Goal: Task Accomplishment & Management: Use online tool/utility

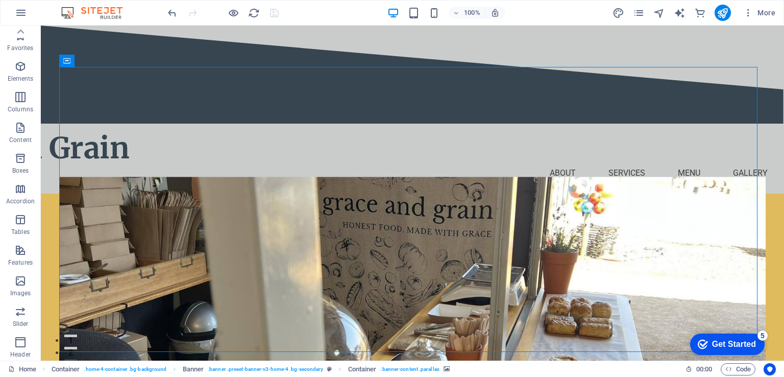
click at [343, 329] on figure at bounding box center [412, 329] width 706 height 305
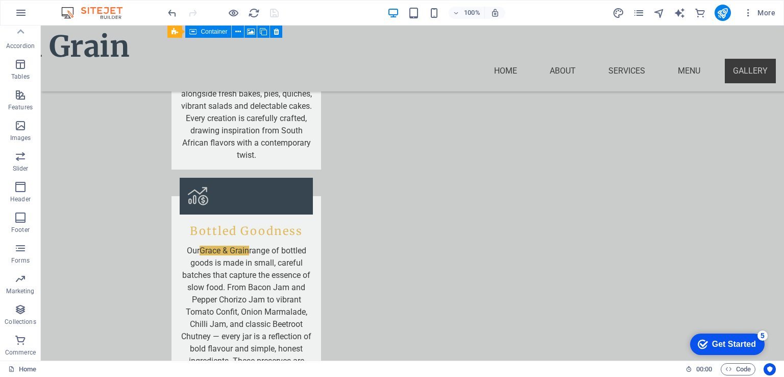
scroll to position [2142, 0]
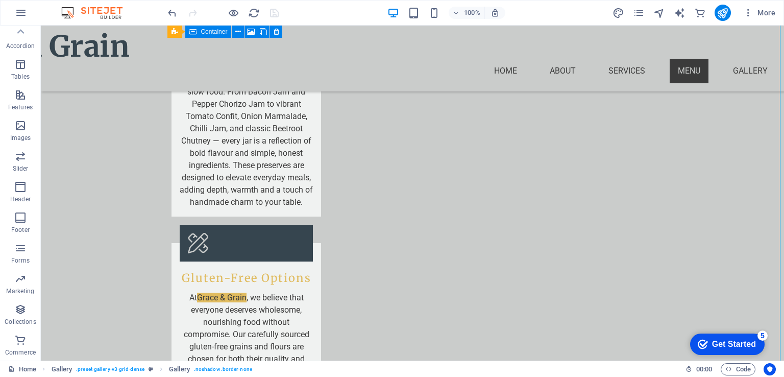
scroll to position [1879, 0]
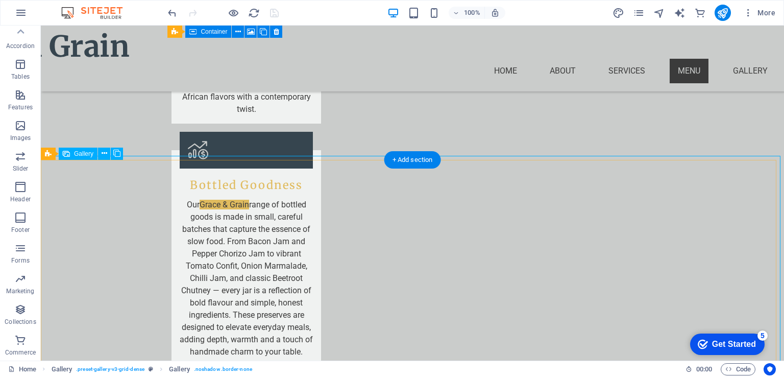
click at [88, 154] on span "Gallery" at bounding box center [83, 154] width 19 height 6
click at [105, 156] on icon at bounding box center [105, 153] width 6 height 11
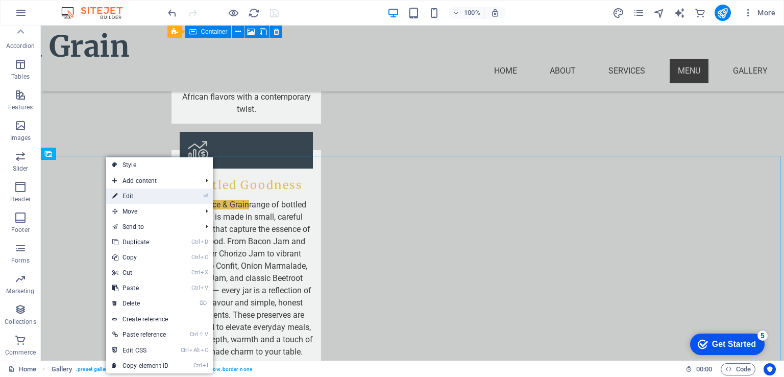
drag, startPoint x: 133, startPoint y: 194, endPoint x: 128, endPoint y: 173, distance: 21.4
click at [133, 194] on link "⏎ Edit" at bounding box center [140, 195] width 68 height 15
select select "px"
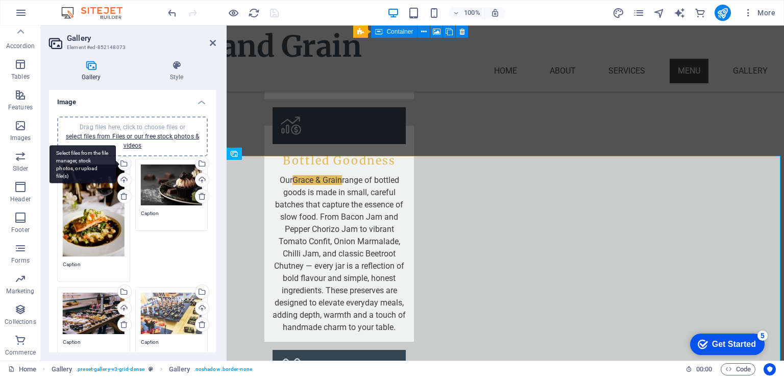
click at [116, 164] on div "Select files from the file manager, stock photos, or upload file(s)" at bounding box center [83, 164] width 66 height 38
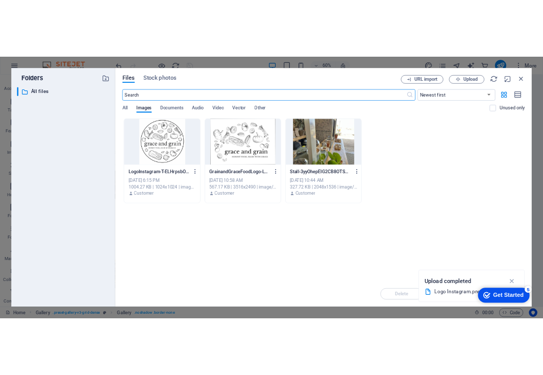
scroll to position [2069, 0]
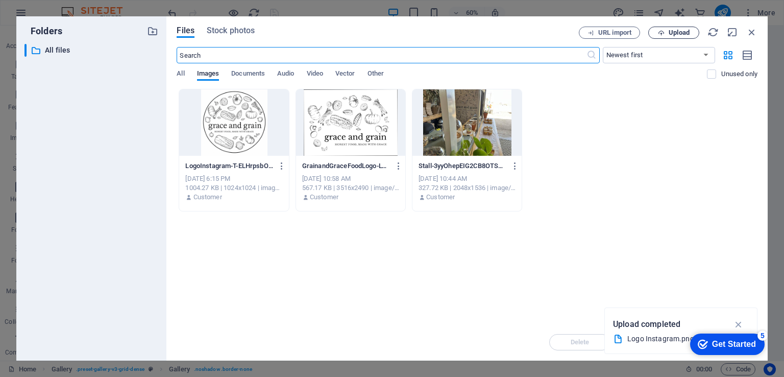
click at [673, 33] on span "Upload" at bounding box center [679, 33] width 21 height 6
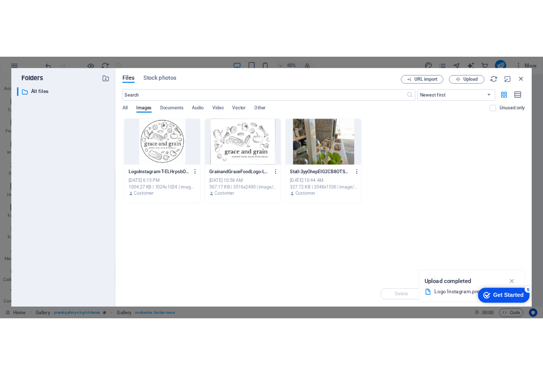
scroll to position [1991, 0]
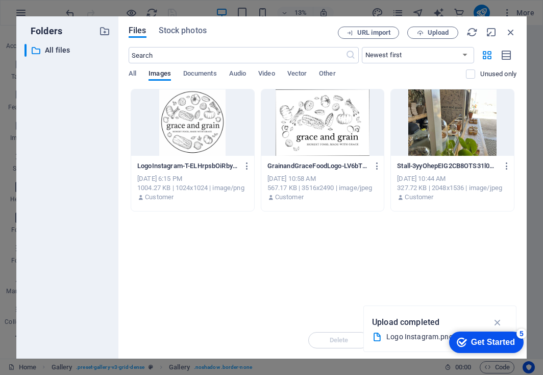
drag, startPoint x: 483, startPoint y: 227, endPoint x: 533, endPoint y: 88, distance: 147.6
click at [533, 88] on div "Folders ​ All files All files Files Stock photos URL import Upload ​ Newest fir…" at bounding box center [271, 187] width 543 height 375
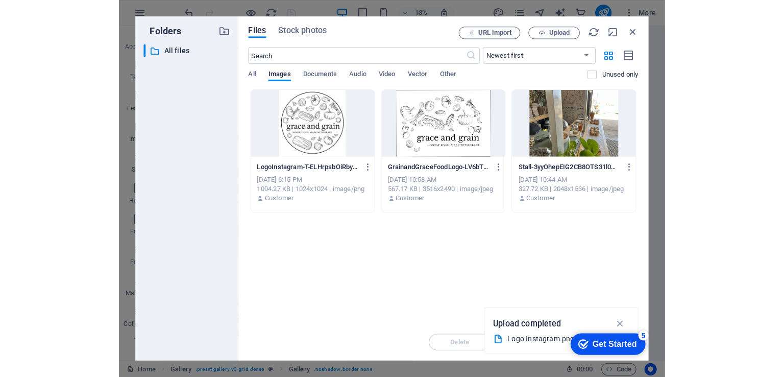
scroll to position [2117, 0]
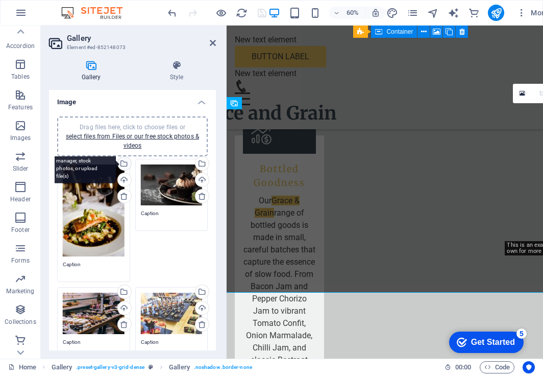
click at [116, 162] on div "Select files from the file manager, stock photos, or upload file(s)" at bounding box center [83, 164] width 66 height 38
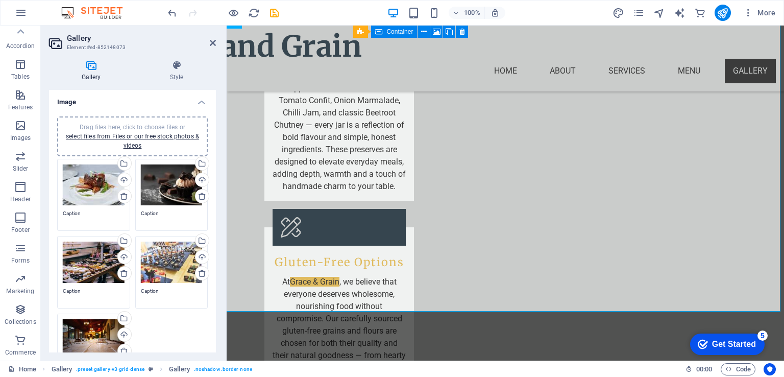
scroll to position [1988, 0]
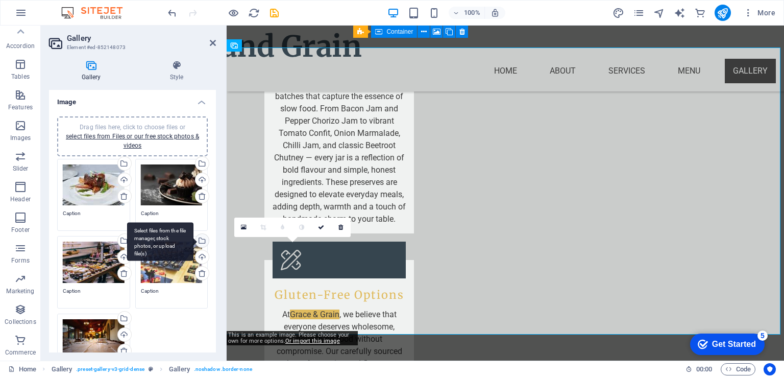
click at [202, 240] on div "Select files from the file manager, stock photos, or upload file(s)" at bounding box center [201, 241] width 15 height 15
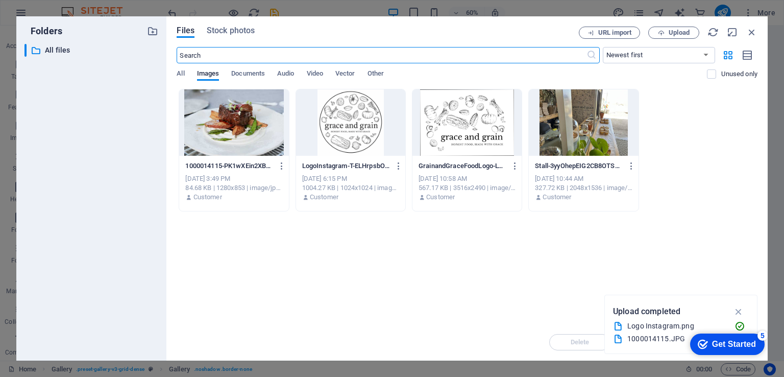
scroll to position [2151, 0]
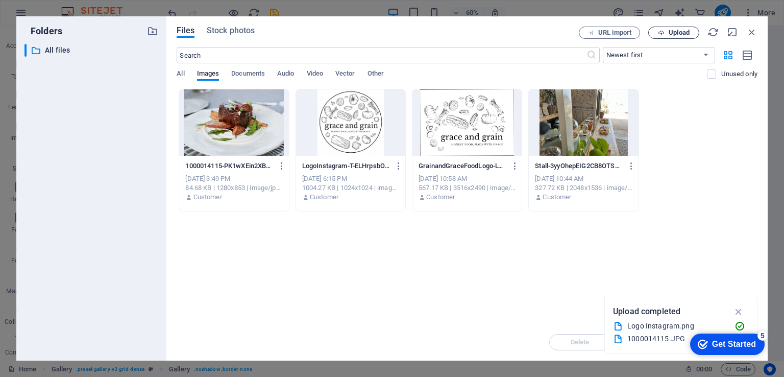
click at [677, 31] on span "Upload" at bounding box center [679, 33] width 21 height 6
click at [725, 345] on div "Get Started" at bounding box center [734, 344] width 44 height 9
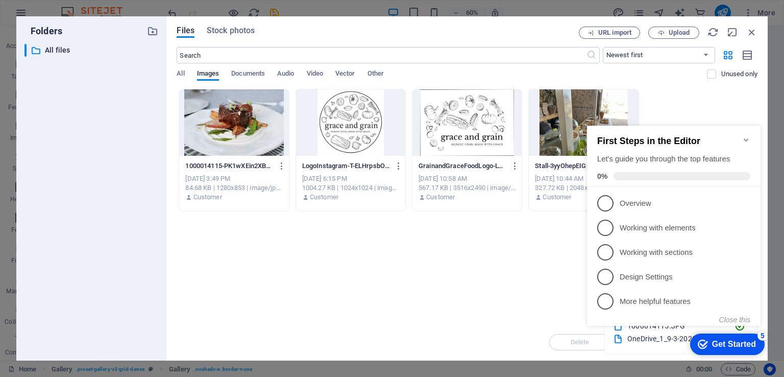
click at [745, 136] on icon "Minimize checklist" at bounding box center [747, 140] width 8 height 8
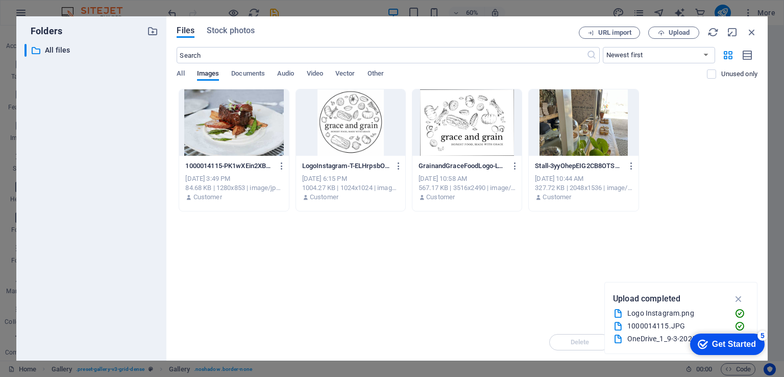
click at [634, 340] on div "OneDrive_1_9-3-2025.zip" at bounding box center [677, 339] width 99 height 12
drag, startPoint x: 861, startPoint y: 365, endPoint x: 634, endPoint y: 340, distance: 228.2
select select "footer"
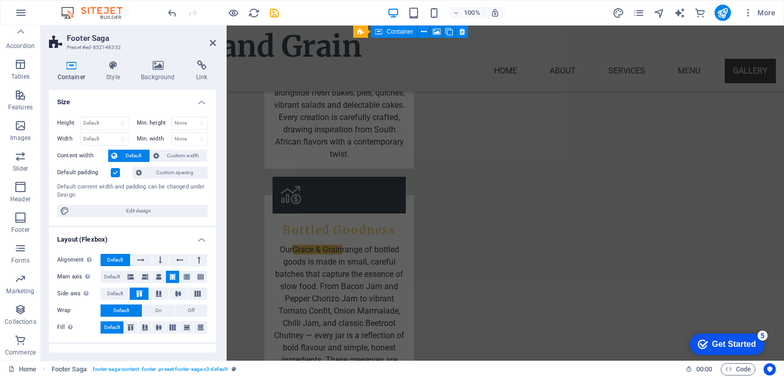
scroll to position [2030, 0]
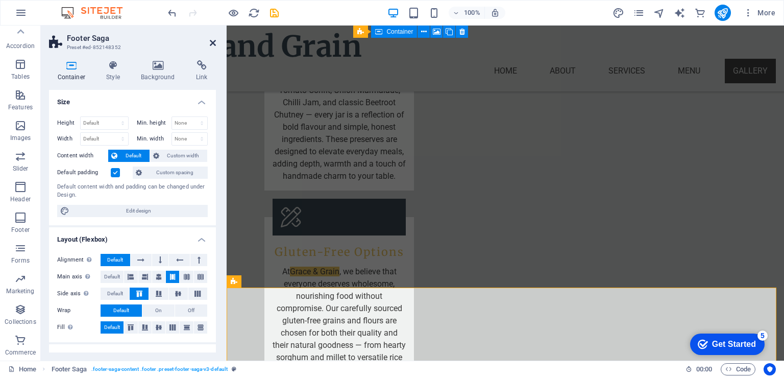
click at [212, 42] on icon at bounding box center [213, 43] width 6 height 8
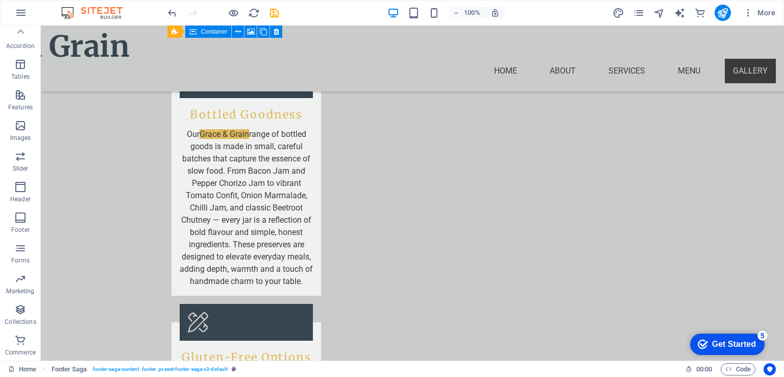
scroll to position [1943, 0]
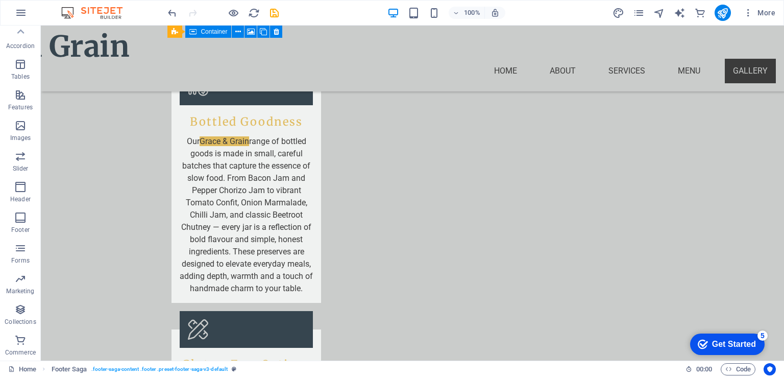
drag, startPoint x: 781, startPoint y: 331, endPoint x: 125, endPoint y: 34, distance: 720.8
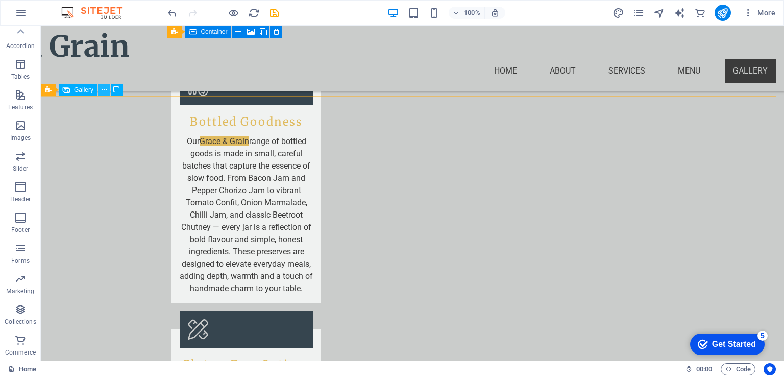
click at [109, 91] on button at bounding box center [104, 90] width 12 height 12
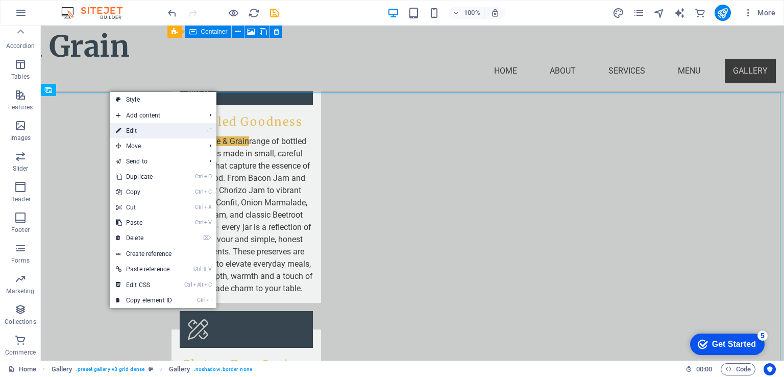
click at [155, 131] on link "⏎ Edit" at bounding box center [144, 130] width 68 height 15
select select "px"
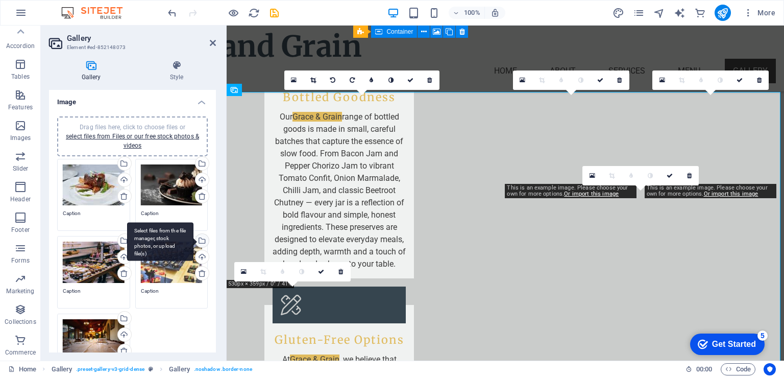
click at [203, 241] on div "Select files from the file manager, stock photos, or upload file(s)" at bounding box center [201, 241] width 15 height 15
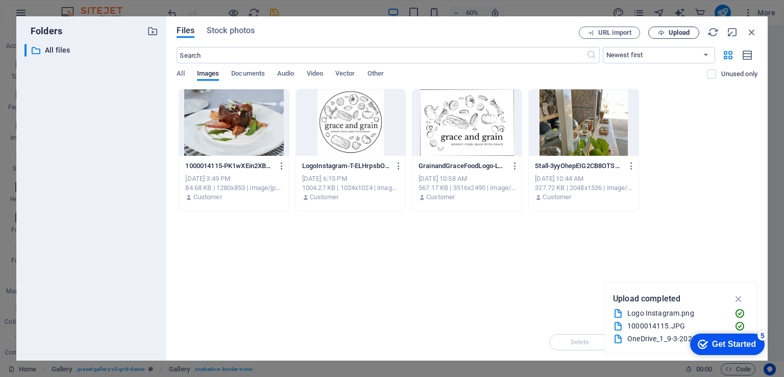
click at [671, 31] on span "Upload" at bounding box center [679, 33] width 21 height 6
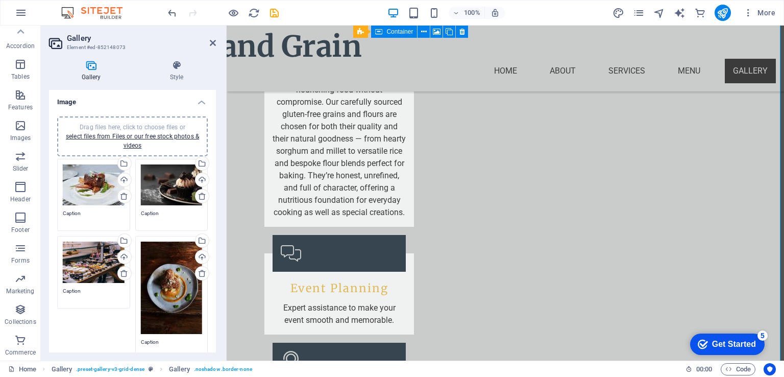
scroll to position [2287, 0]
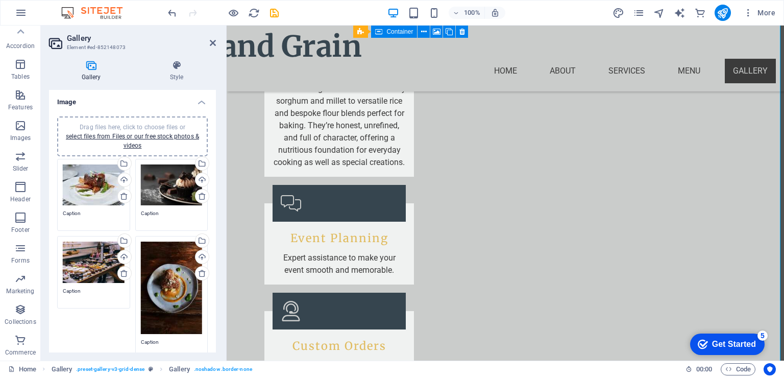
click at [213, 162] on div "Drag files here, click to choose files or select files from Files or our free s…" at bounding box center [132, 286] width 167 height 356
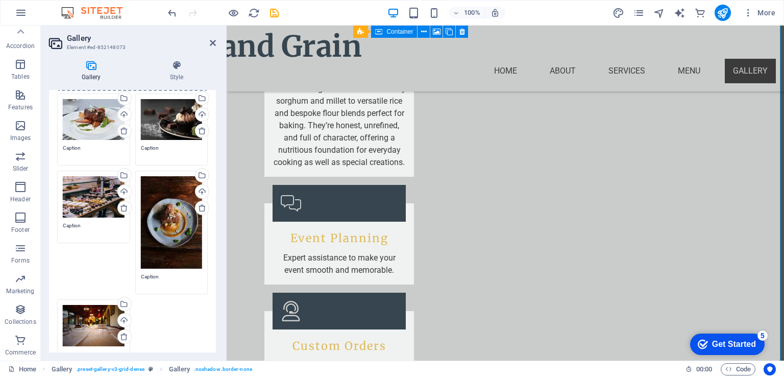
drag, startPoint x: 217, startPoint y: 222, endPoint x: 213, endPoint y: 278, distance: 56.3
click at [213, 278] on div "Gallery Style Image Drag files here, click to choose files or select files from…" at bounding box center [132, 206] width 183 height 308
click at [141, 255] on div "Drag files here, click to choose files or select files from Files or our free s…" at bounding box center [172, 222] width 62 height 92
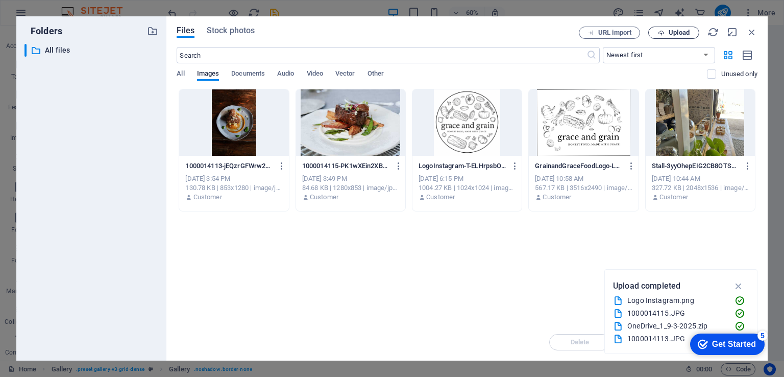
click at [674, 31] on span "Upload" at bounding box center [679, 33] width 21 height 6
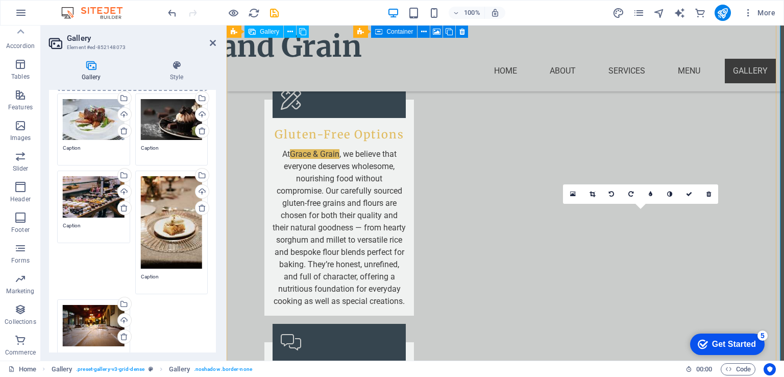
scroll to position [2112, 0]
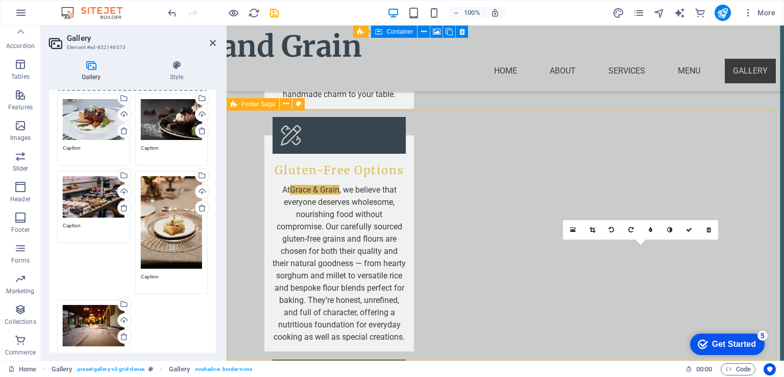
drag, startPoint x: 627, startPoint y: 264, endPoint x: 637, endPoint y: 142, distance: 122.0
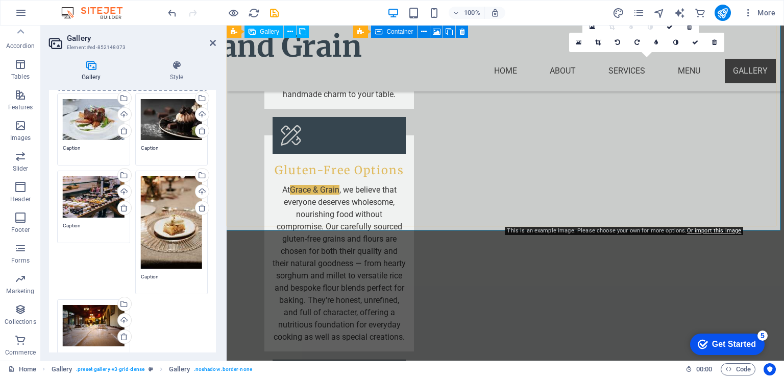
scroll to position [2092, 0]
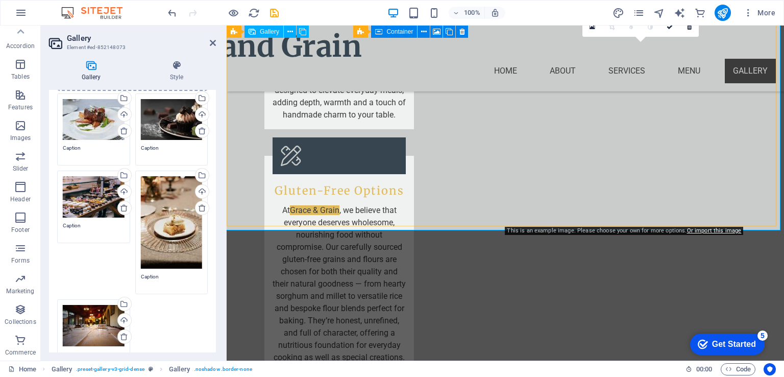
drag, startPoint x: 615, startPoint y: 288, endPoint x: 628, endPoint y: 99, distance: 189.9
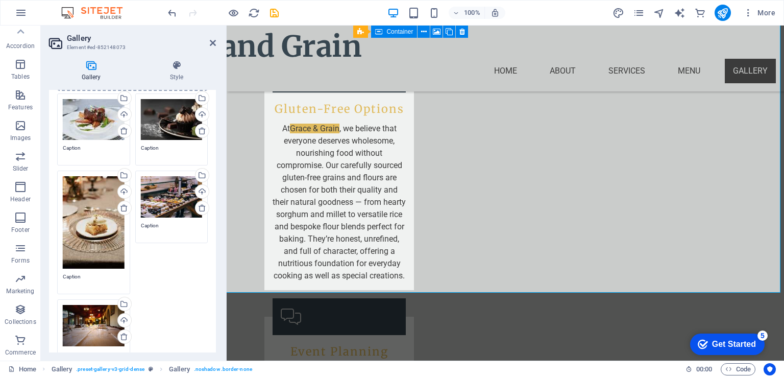
scroll to position [2248, 0]
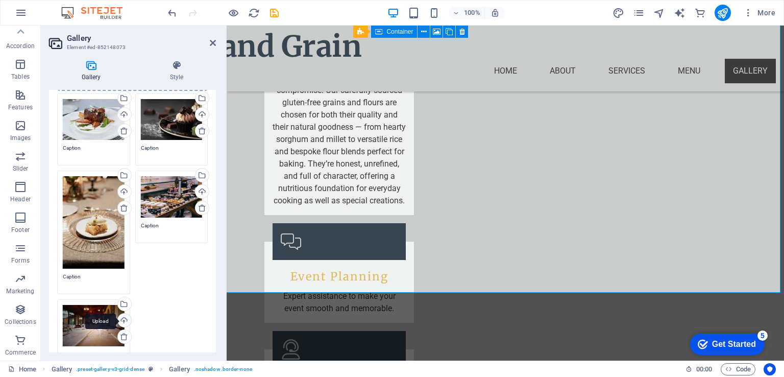
click at [124, 317] on div "Upload" at bounding box center [123, 321] width 15 height 15
click at [116, 300] on div "Select files from the file manager, stock photos, or upload file(s)" at bounding box center [83, 305] width 66 height 38
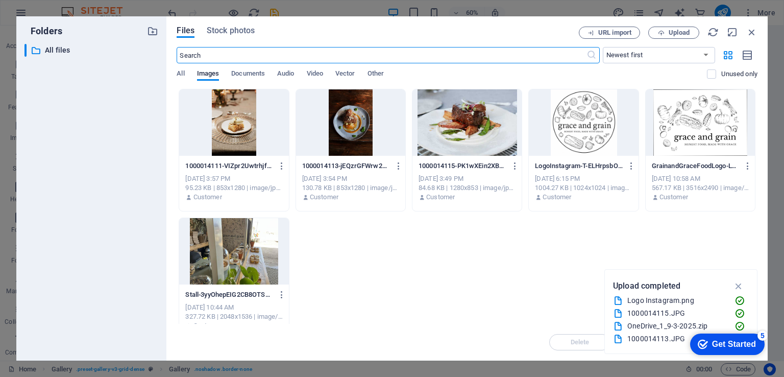
scroll to position [2351, 0]
click at [347, 127] on div at bounding box center [350, 122] width 109 height 66
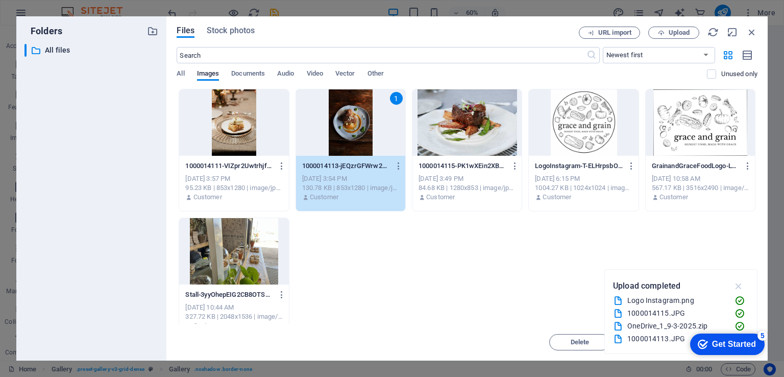
click at [737, 285] on icon "button" at bounding box center [739, 285] width 12 height 11
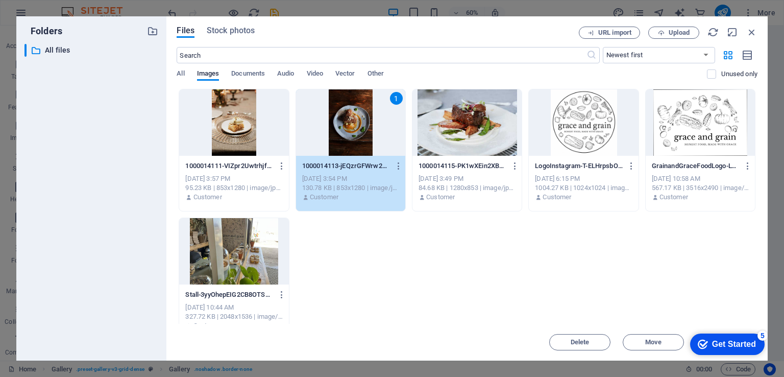
drag, startPoint x: 716, startPoint y: 337, endPoint x: 739, endPoint y: 295, distance: 47.6
click html "checkmark Get Started 5 First Steps in the Editor Let's guide you through the t…"
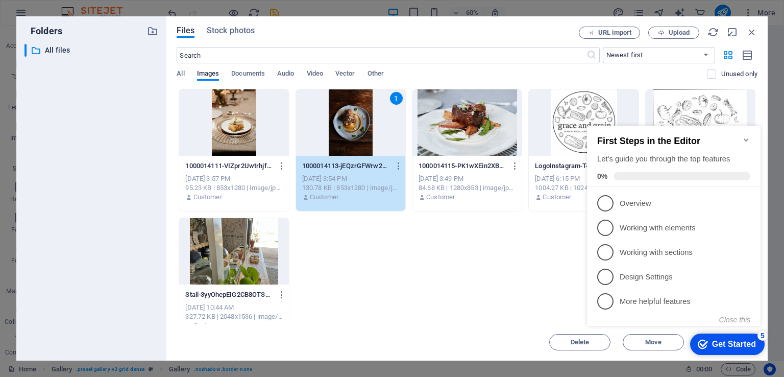
click at [746, 136] on icon "Minimize checklist" at bounding box center [747, 140] width 8 height 8
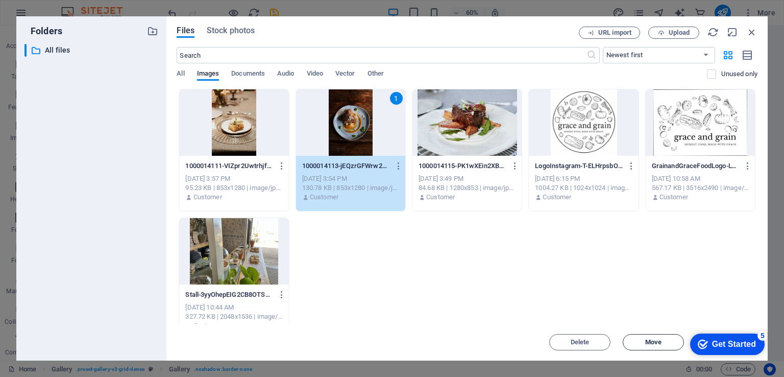
click at [649, 340] on span "Move" at bounding box center [653, 342] width 16 height 6
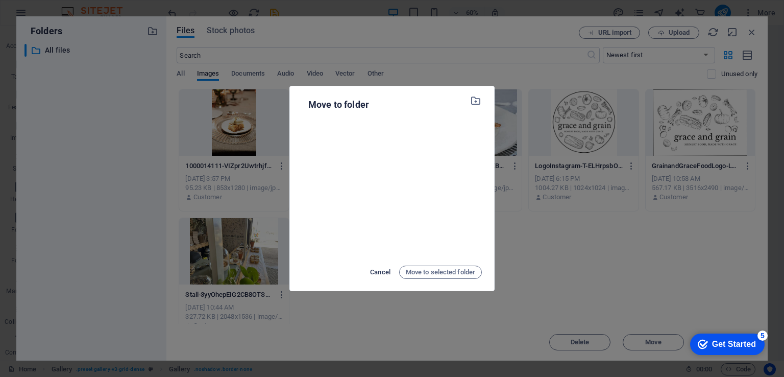
click at [376, 272] on span "Cancel" at bounding box center [380, 272] width 20 height 12
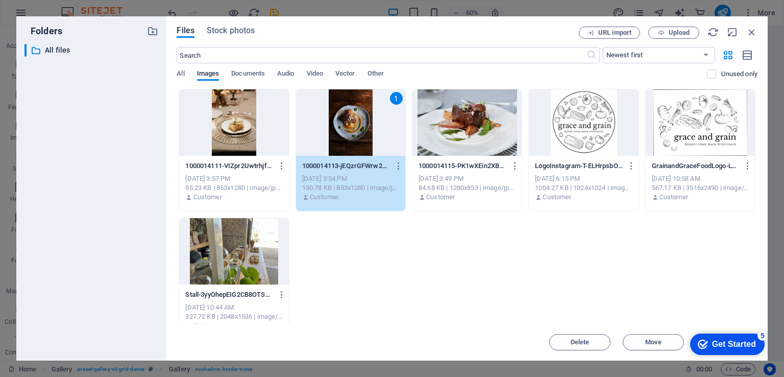
click at [339, 136] on div "1" at bounding box center [350, 122] width 109 height 66
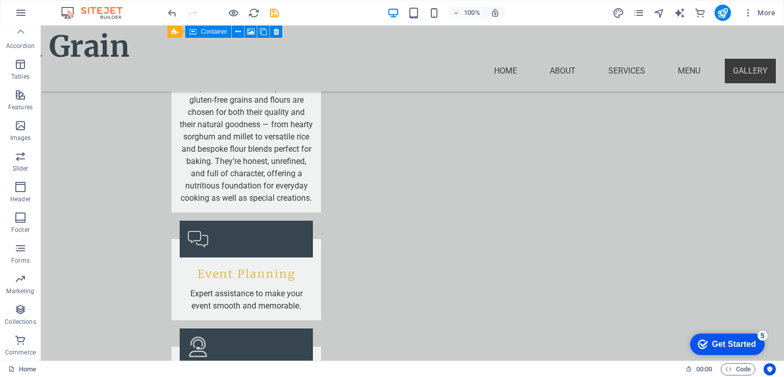
scroll to position [2304, 0]
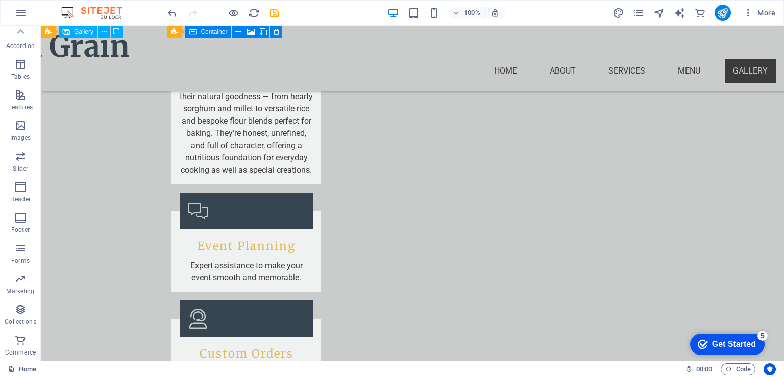
drag, startPoint x: 147, startPoint y: 325, endPoint x: 159, endPoint y: 160, distance: 164.9
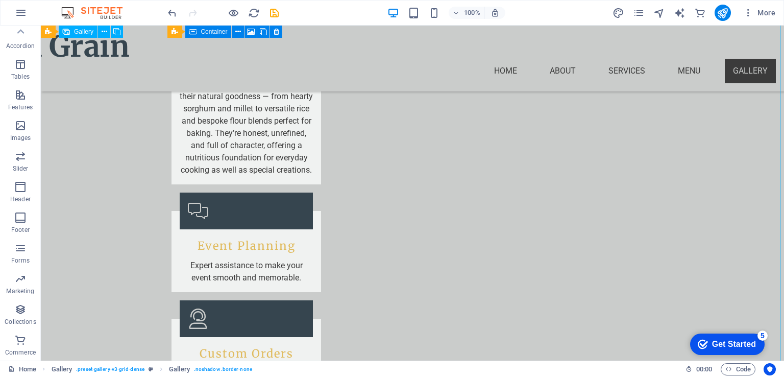
select select "px"
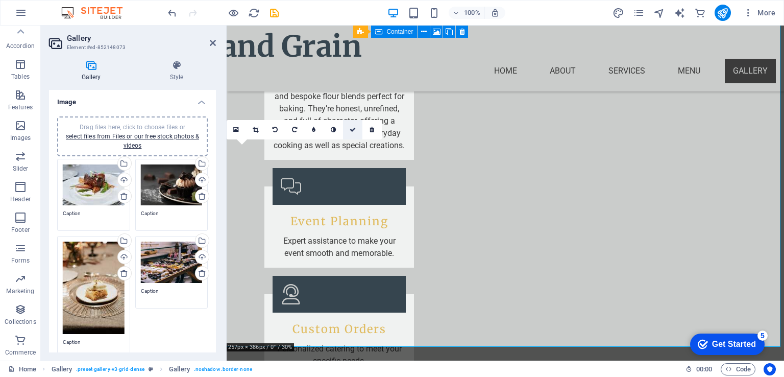
click at [350, 131] on icon at bounding box center [353, 130] width 6 height 6
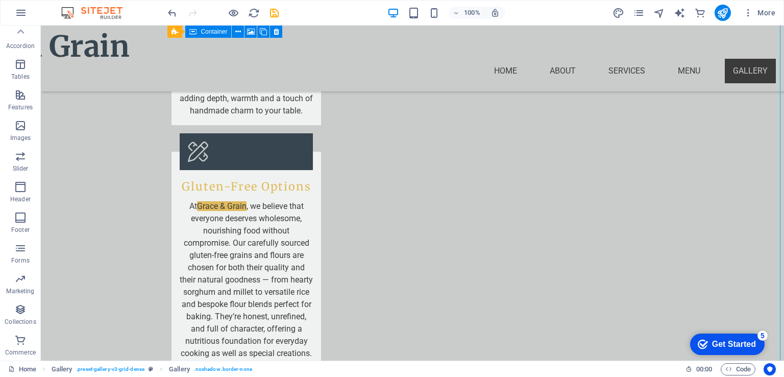
scroll to position [2196, 0]
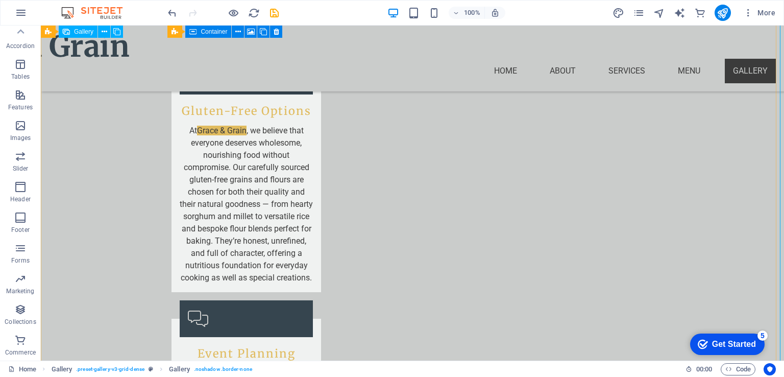
drag, startPoint x: 549, startPoint y: 248, endPoint x: 139, endPoint y: 149, distance: 422.0
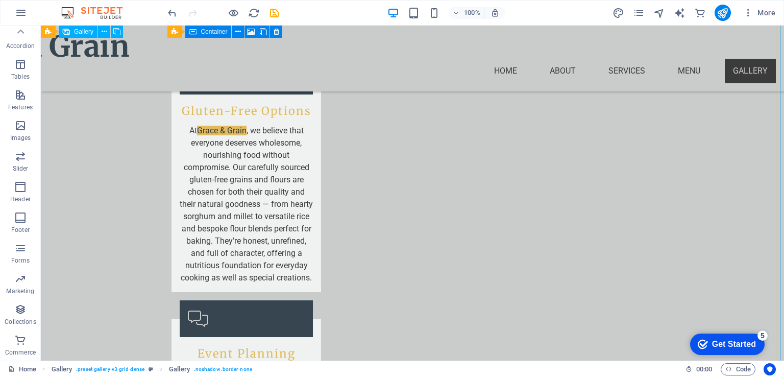
select select "px"
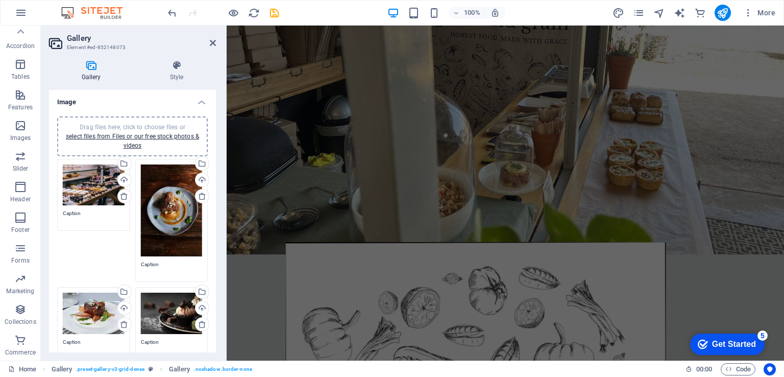
scroll to position [0, 0]
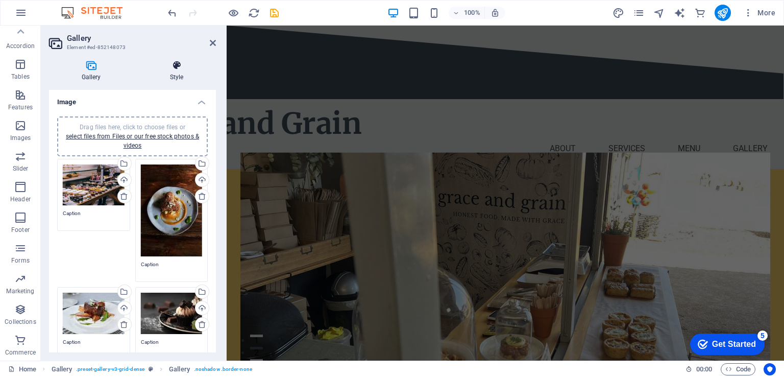
click at [174, 75] on h4 "Style" at bounding box center [176, 70] width 79 height 21
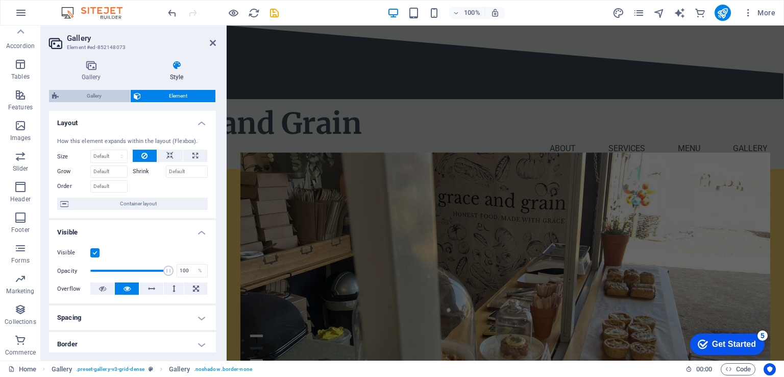
click at [94, 93] on span "Gallery" at bounding box center [94, 96] width 65 height 12
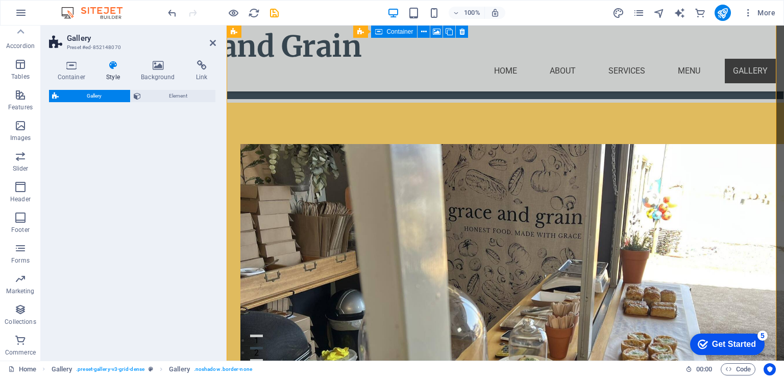
scroll to position [2255, 0]
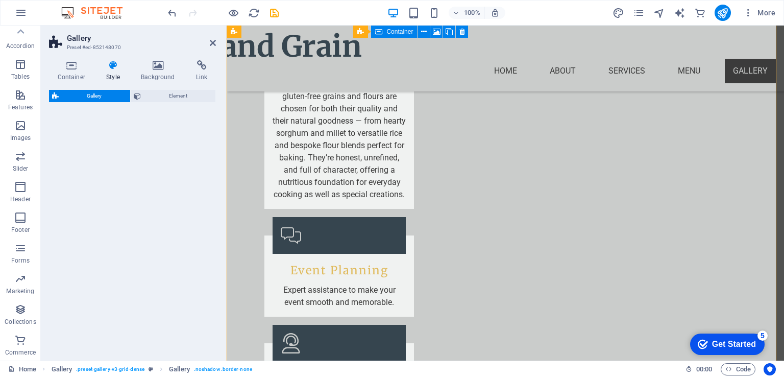
select select "rem"
select select "preset-gallery-v3-grid-dense"
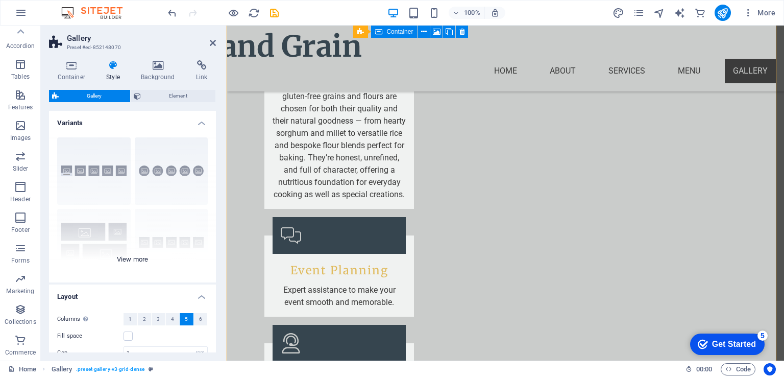
click at [134, 260] on div "Captions Circle Collage Default Grid Grid shifted" at bounding box center [132, 205] width 167 height 153
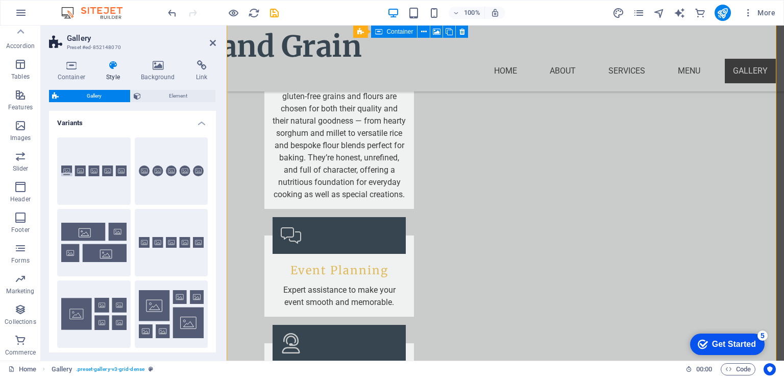
click at [215, 217] on div "Variants Captions Circle Collage Default Grid Grid shifted Layout Columns Only …" at bounding box center [132, 232] width 167 height 242
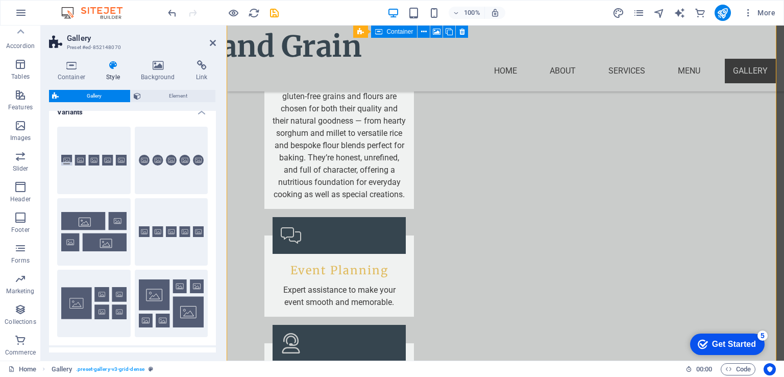
scroll to position [0, 0]
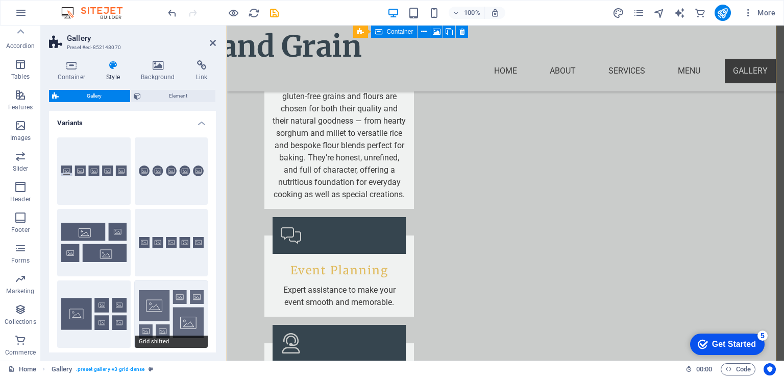
click at [167, 309] on button "Grid shifted" at bounding box center [172, 313] width 74 height 67
type input "2"
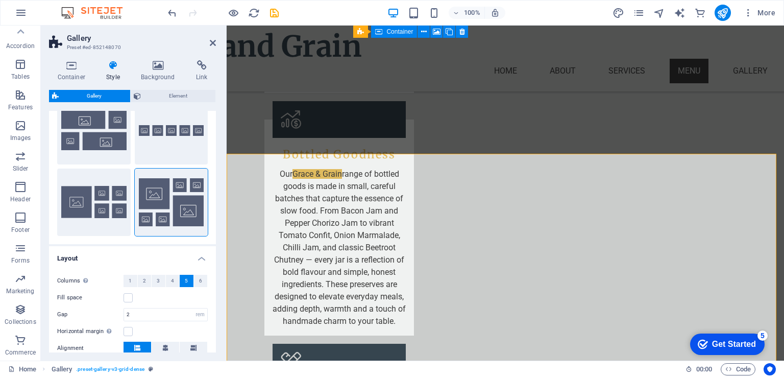
scroll to position [114, 0]
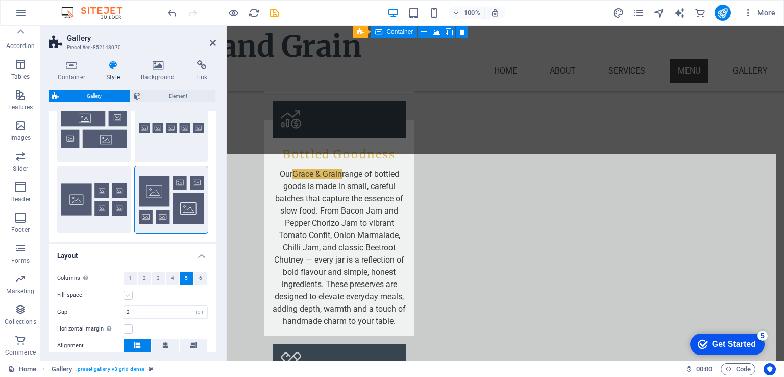
click at [129, 294] on label at bounding box center [128, 295] width 9 height 9
click at [0, 0] on input "Fill space" at bounding box center [0, 0] width 0 height 0
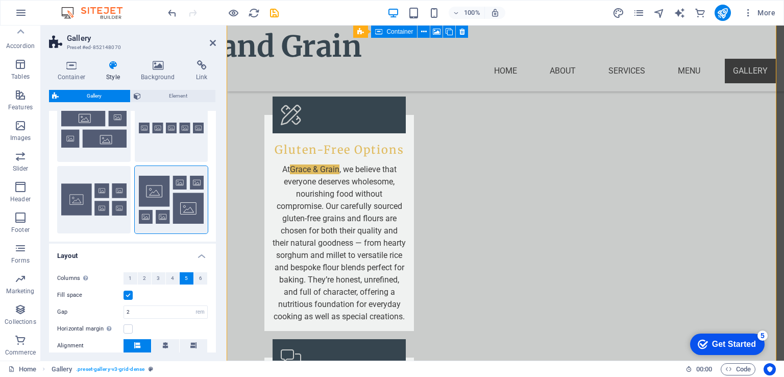
scroll to position [2166, 0]
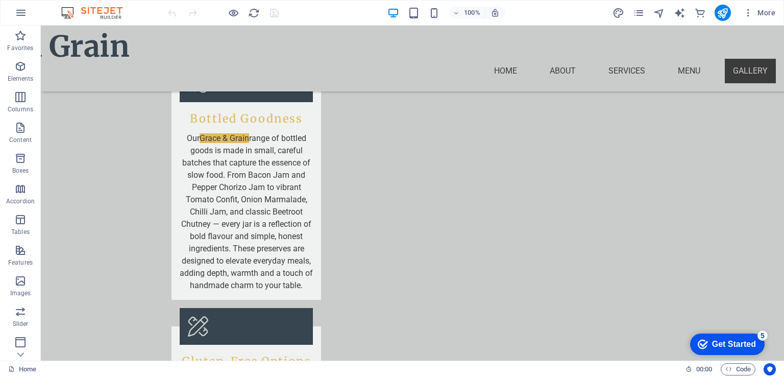
scroll to position [1957, 0]
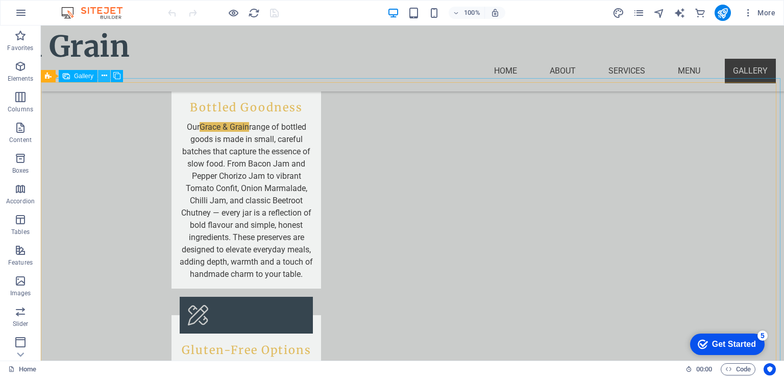
click at [102, 77] on icon at bounding box center [105, 75] width 6 height 11
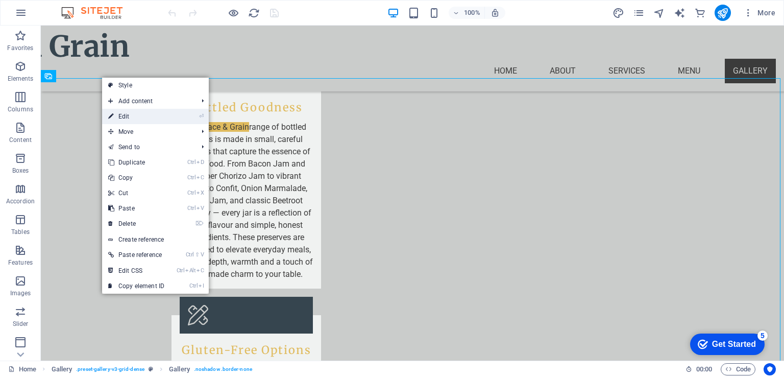
click at [144, 115] on link "⏎ Edit" at bounding box center [136, 116] width 68 height 15
select select "px"
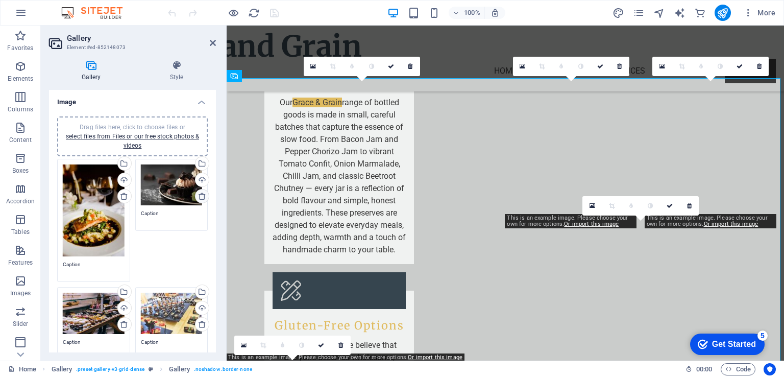
click at [199, 197] on icon at bounding box center [202, 196] width 8 height 8
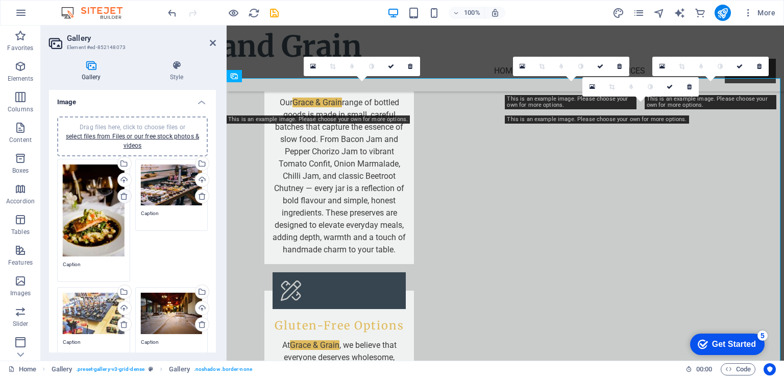
click at [122, 195] on icon at bounding box center [124, 196] width 8 height 8
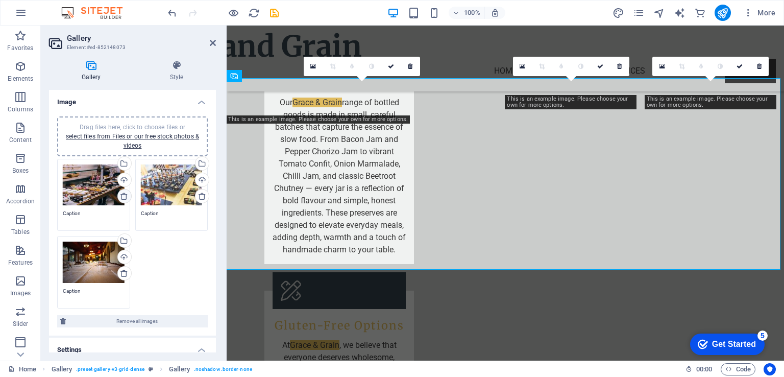
click at [122, 195] on icon at bounding box center [124, 196] width 8 height 8
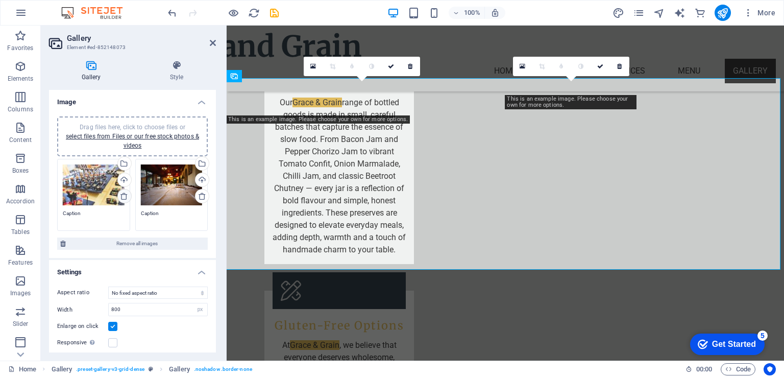
click at [122, 195] on icon at bounding box center [124, 196] width 8 height 8
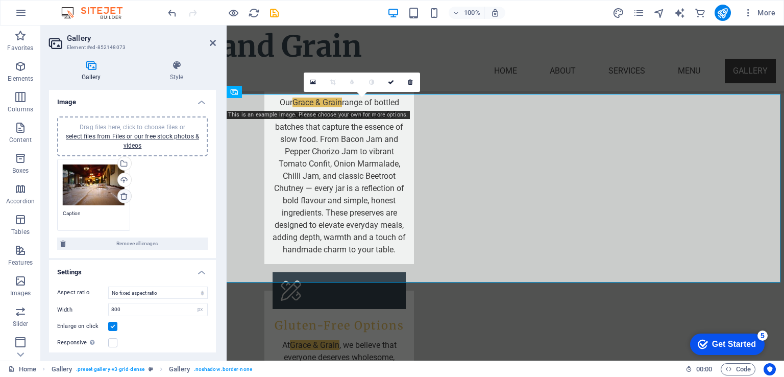
scroll to position [1941, 0]
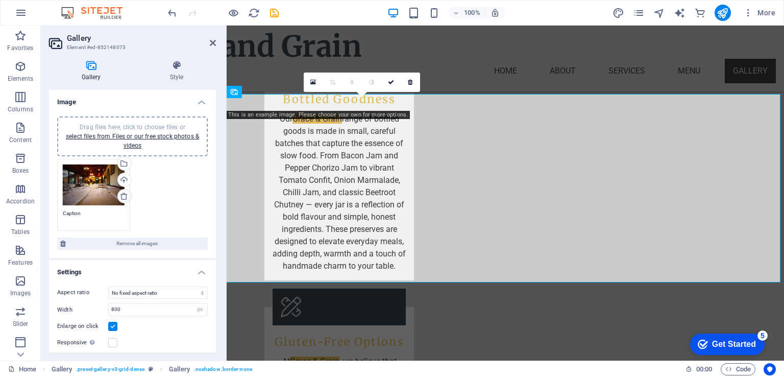
click at [122, 195] on icon at bounding box center [124, 196] width 8 height 8
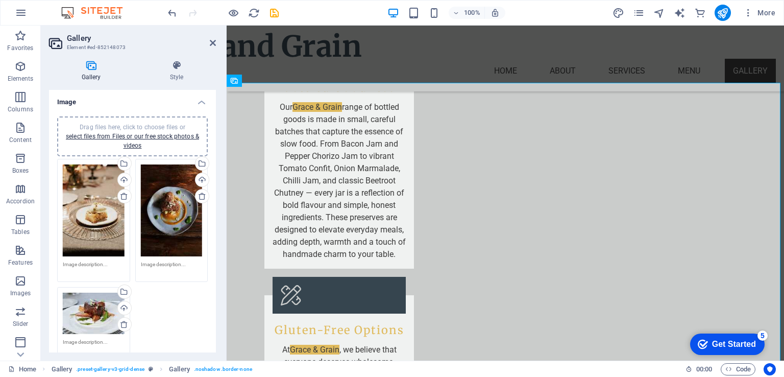
scroll to position [1959, 0]
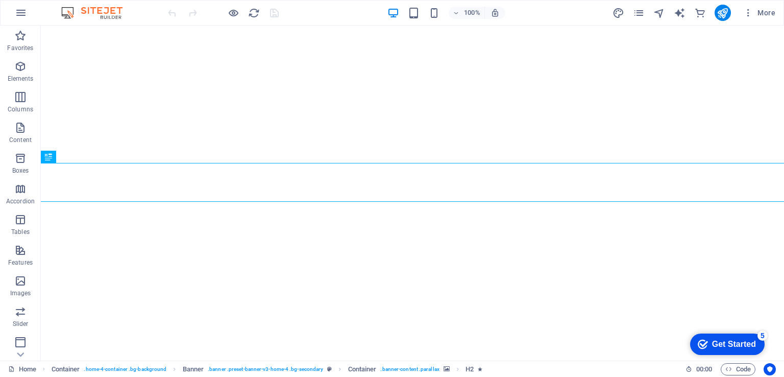
click at [276, 13] on div at bounding box center [223, 13] width 114 height 16
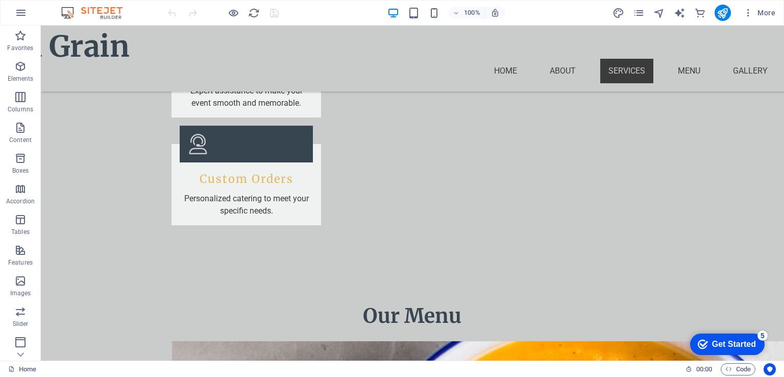
scroll to position [641, 0]
